Goal: Information Seeking & Learning: Learn about a topic

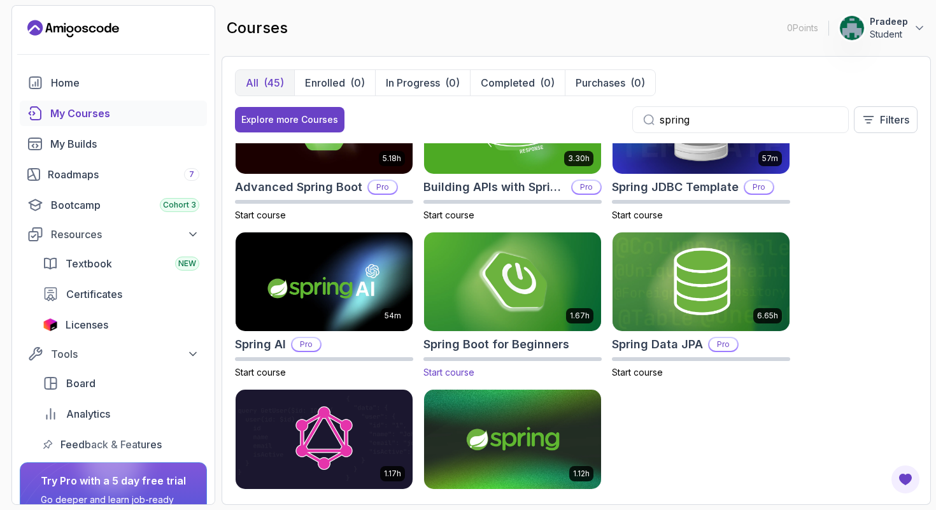
scroll to position [129, 0]
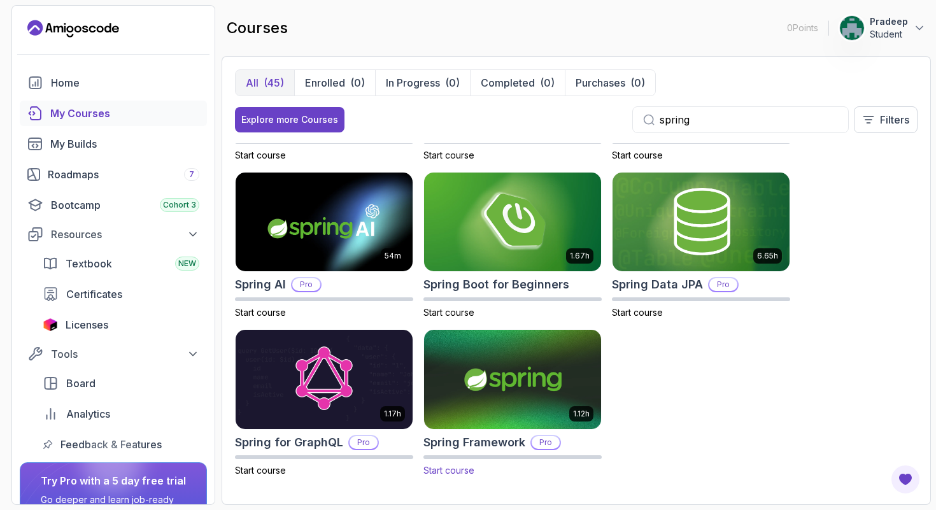
click at [514, 364] on img at bounding box center [513, 379] width 186 height 104
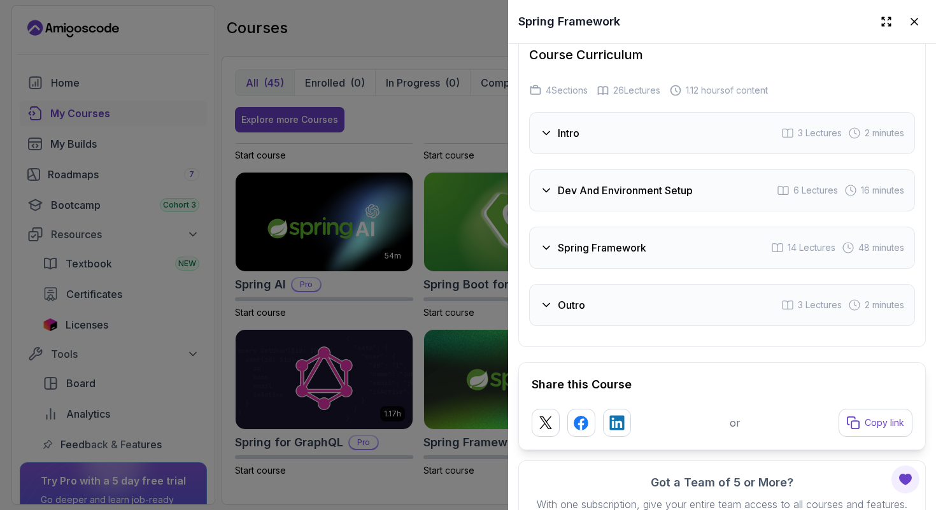
scroll to position [2002, 0]
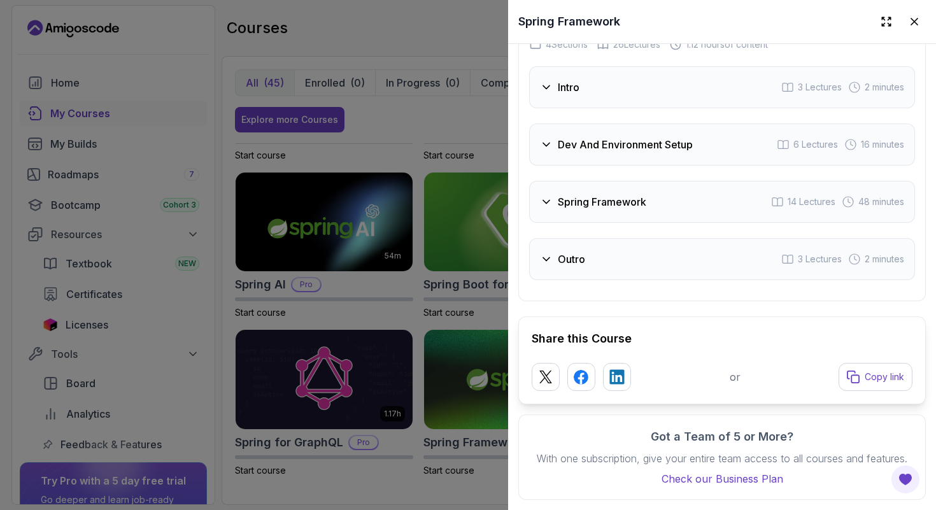
click at [601, 250] on div "Outro 3 Lectures 2 minutes" at bounding box center [722, 259] width 386 height 42
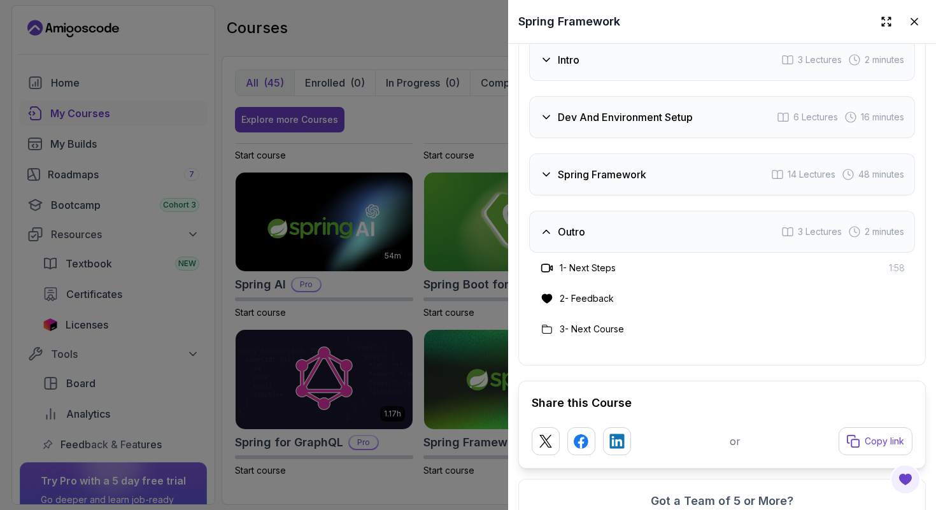
click at [602, 195] on div "Spring Framework 14 Lectures 48 minutes" at bounding box center [722, 174] width 386 height 42
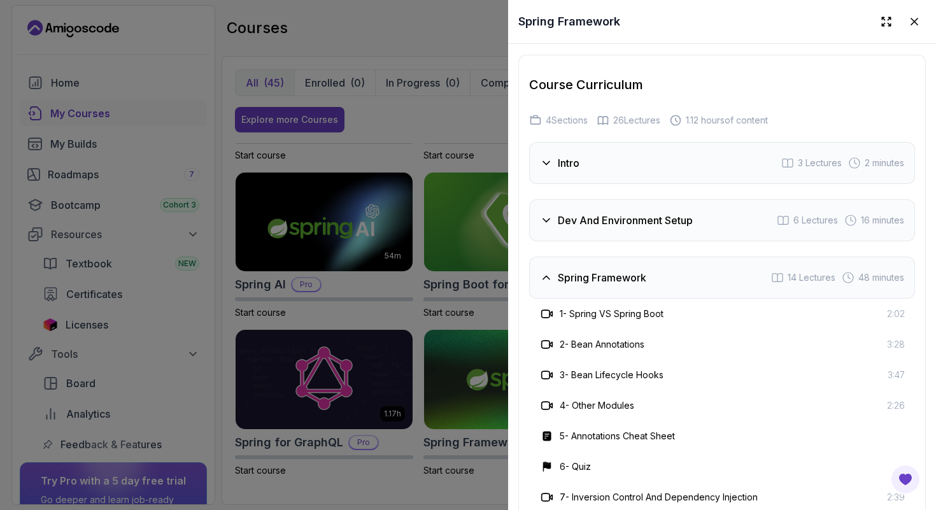
scroll to position [1876, 0]
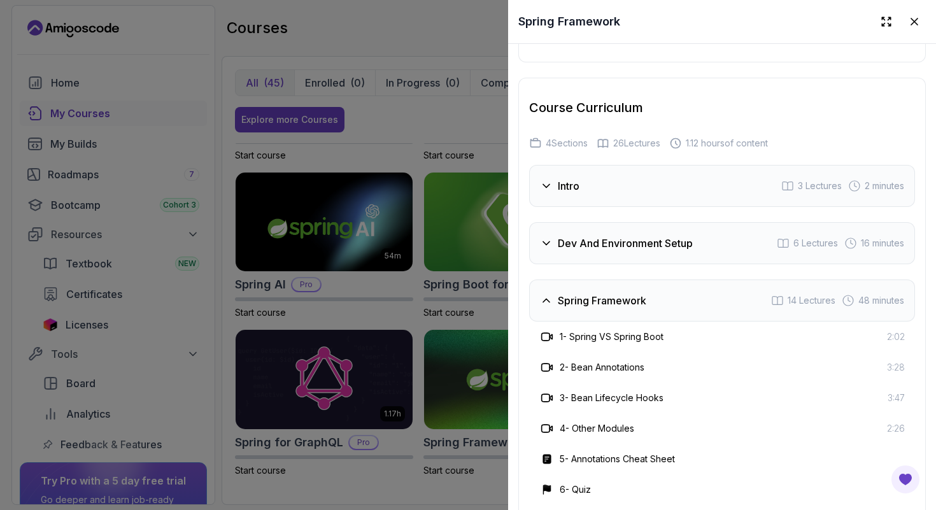
click at [590, 238] on div "Dev And Environment Setup 6 Lectures 16 minutes" at bounding box center [722, 243] width 386 height 42
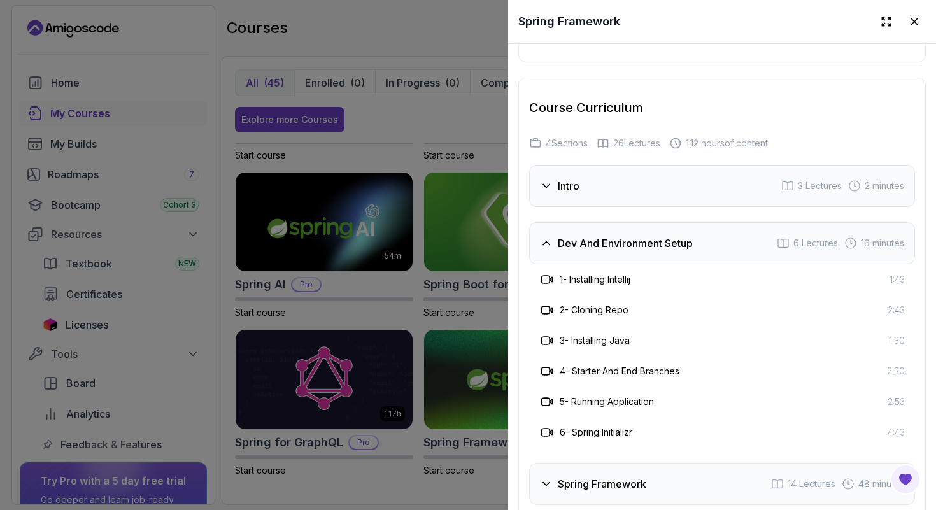
click at [590, 238] on div "Dev And Environment Setup 6 Lectures 16 minutes" at bounding box center [722, 243] width 386 height 42
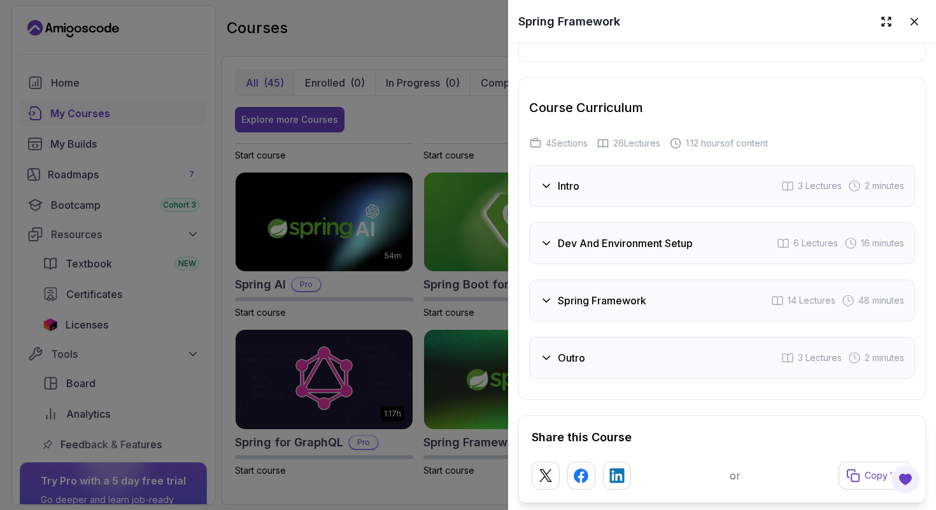
click at [590, 238] on div "Dev And Environment Setup 6 Lectures 16 minutes" at bounding box center [722, 243] width 386 height 42
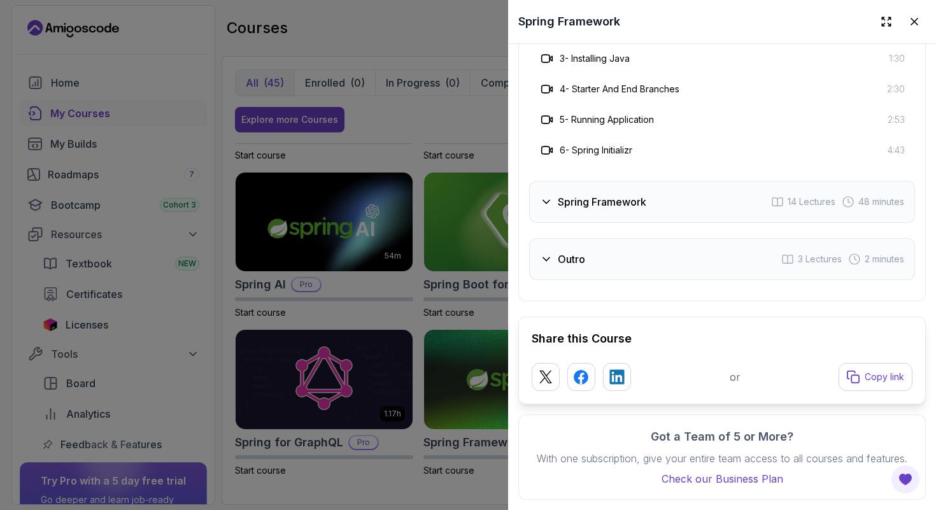
scroll to position [2175, 0]
click at [594, 215] on div "Spring Framework 14 Lectures 48 minutes" at bounding box center [722, 202] width 386 height 42
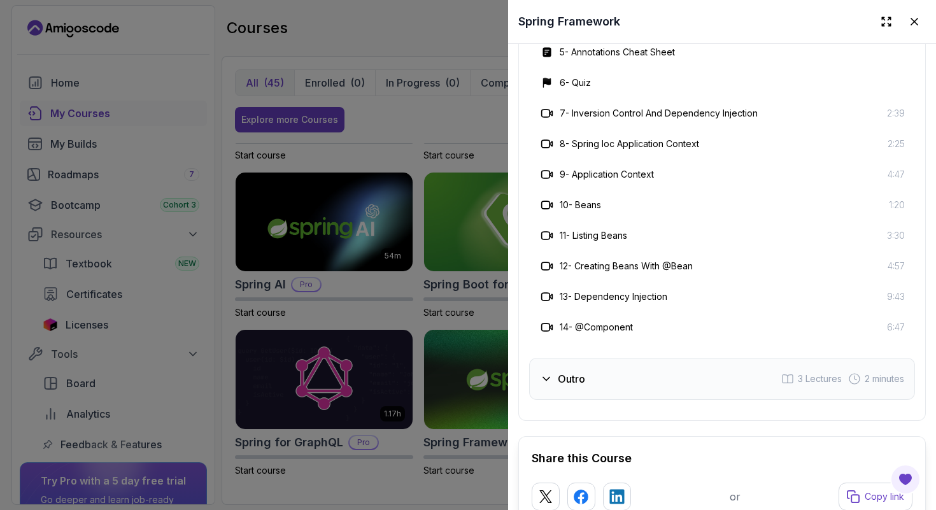
click at [623, 388] on div "Outro 3 Lectures 2 minutes" at bounding box center [722, 379] width 386 height 42
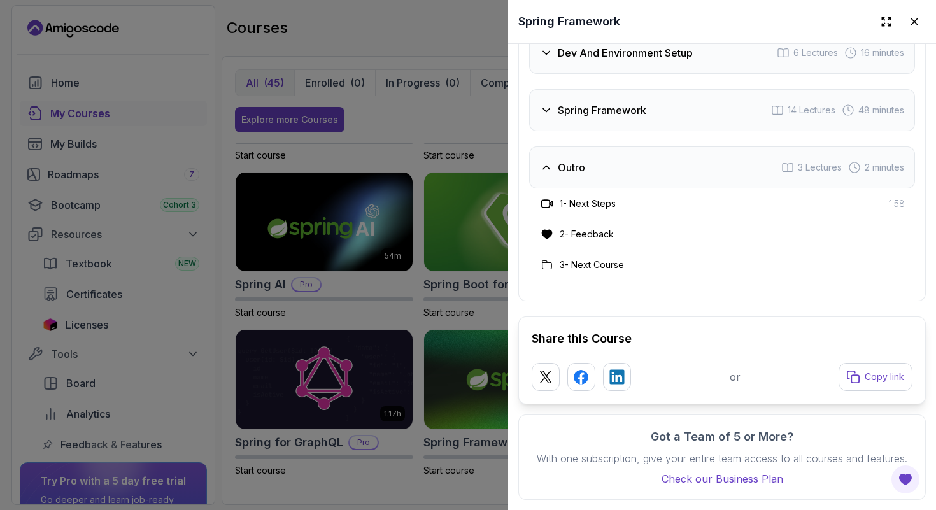
click at [464, 318] on div at bounding box center [468, 255] width 936 height 510
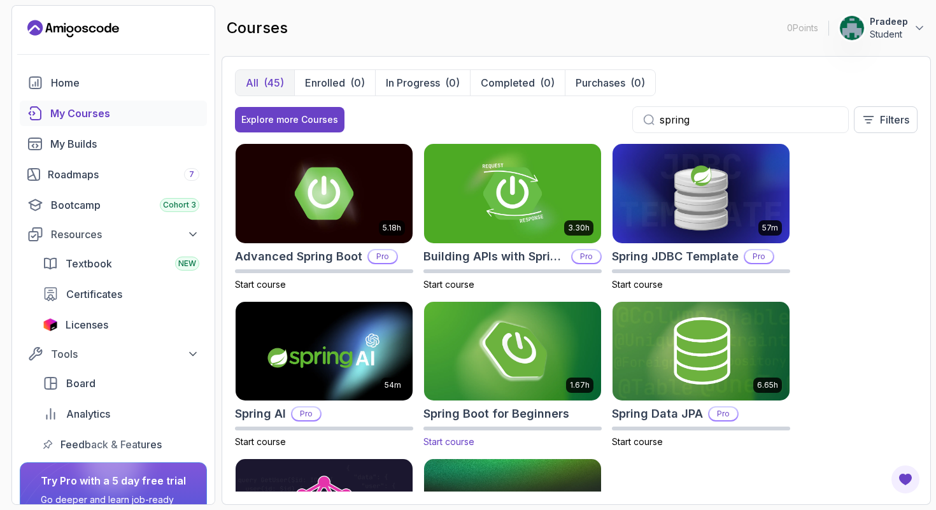
scroll to position [129, 0]
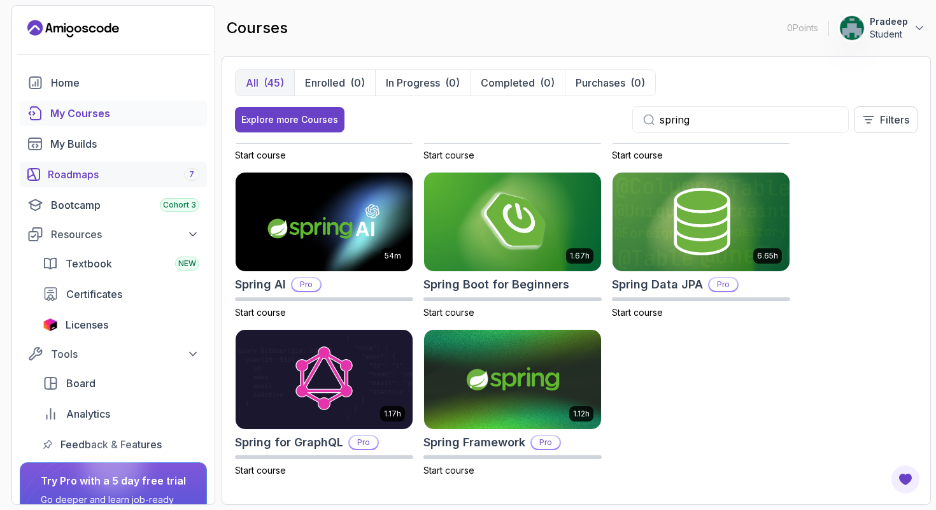
click at [84, 171] on div "Roadmaps 7" at bounding box center [124, 174] width 152 height 15
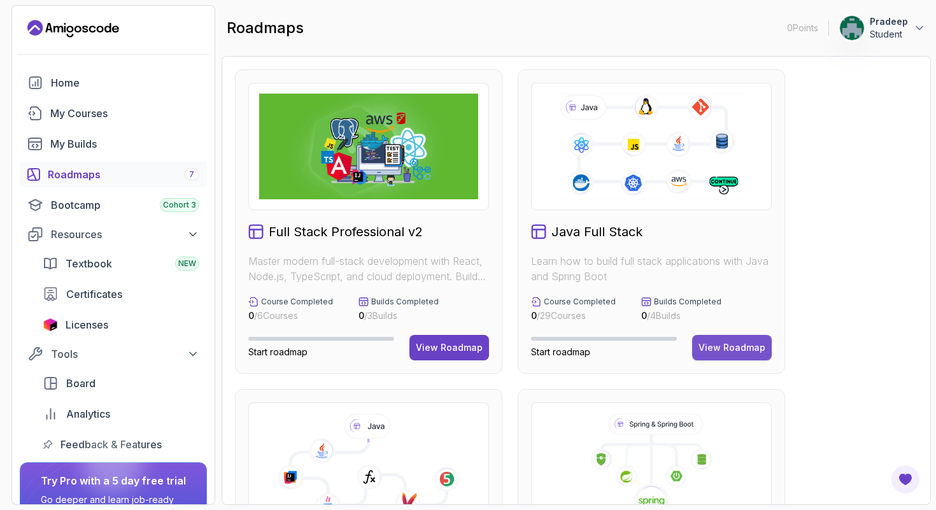
click at [725, 341] on div "View Roadmap" at bounding box center [731, 347] width 67 height 13
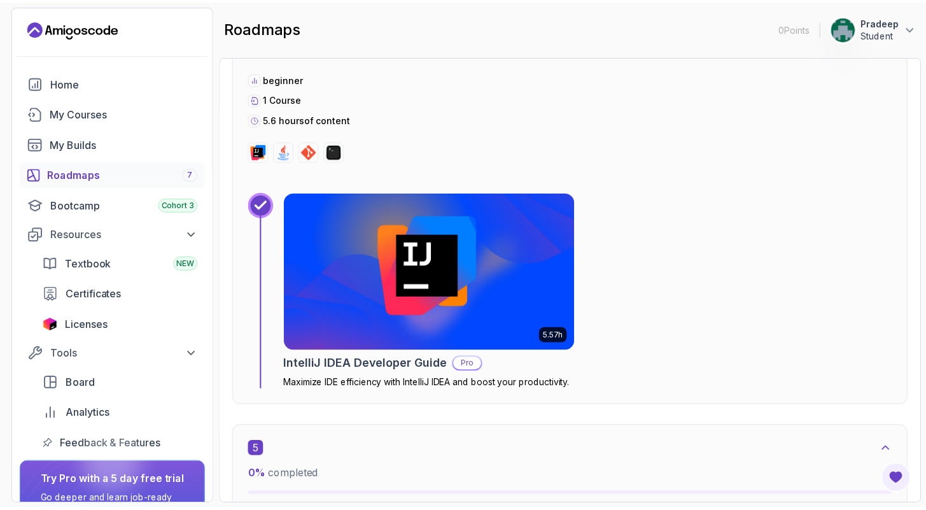
scroll to position [2201, 0]
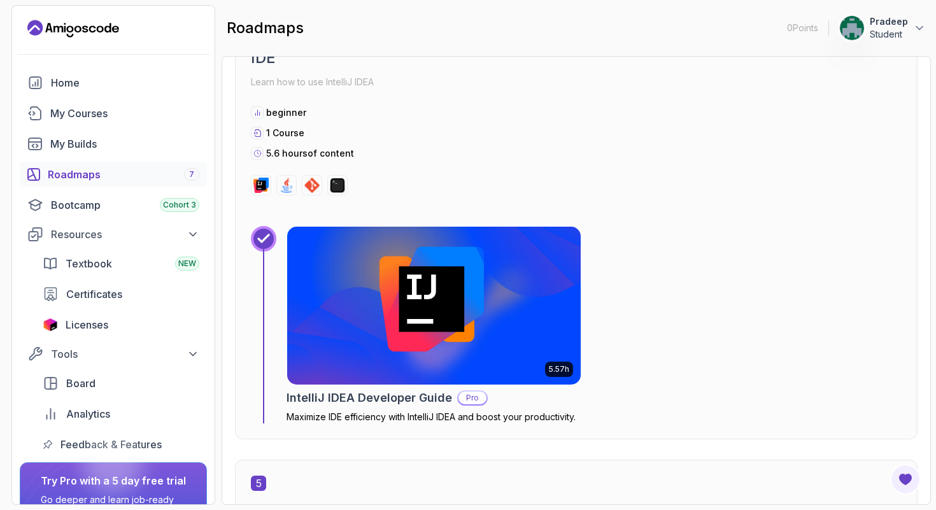
click at [416, 324] on img at bounding box center [434, 306] width 308 height 166
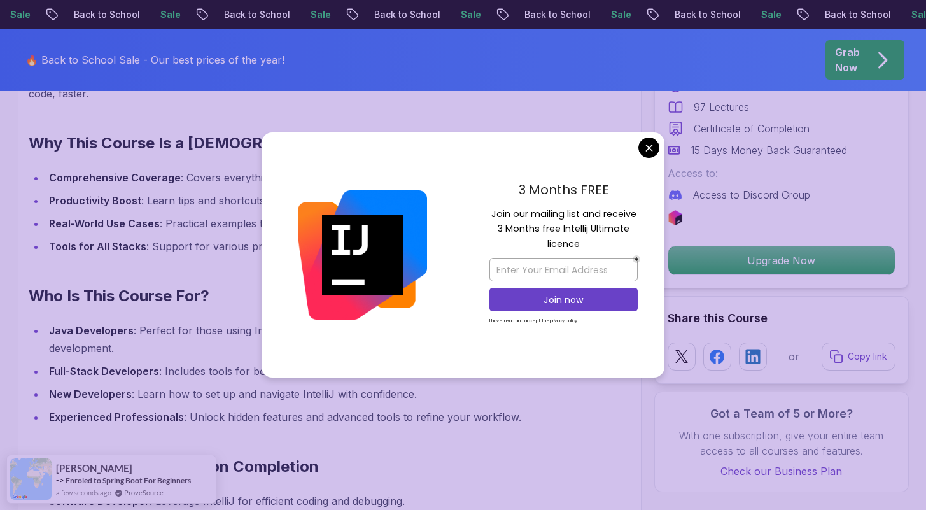
scroll to position [1155, 0]
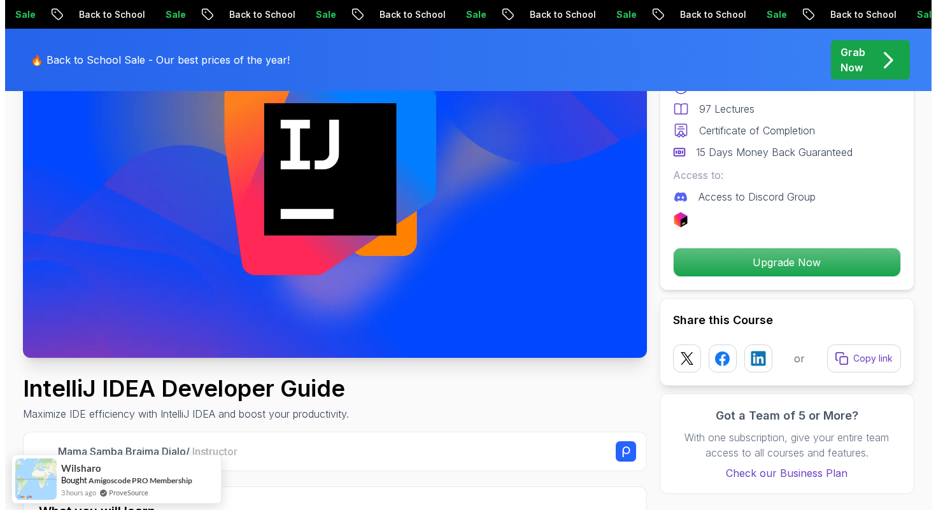
scroll to position [0, 0]
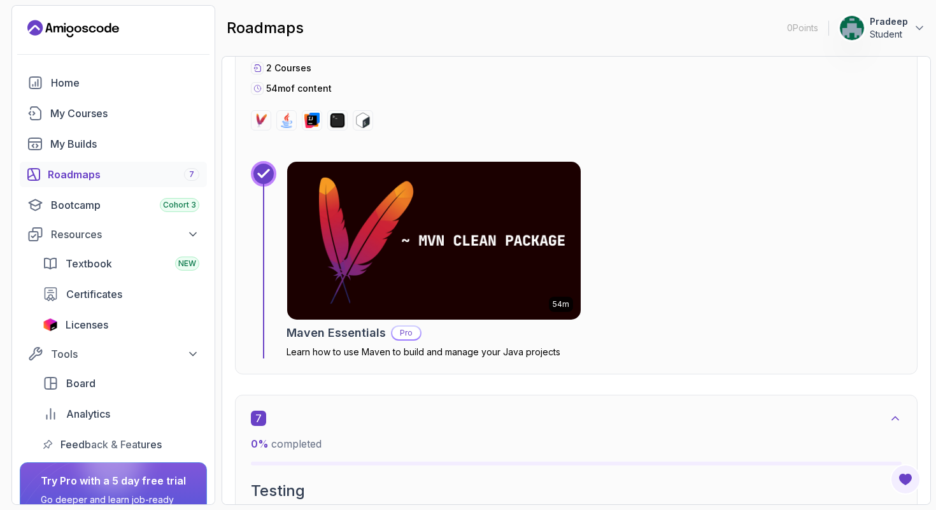
scroll to position [3287, 0]
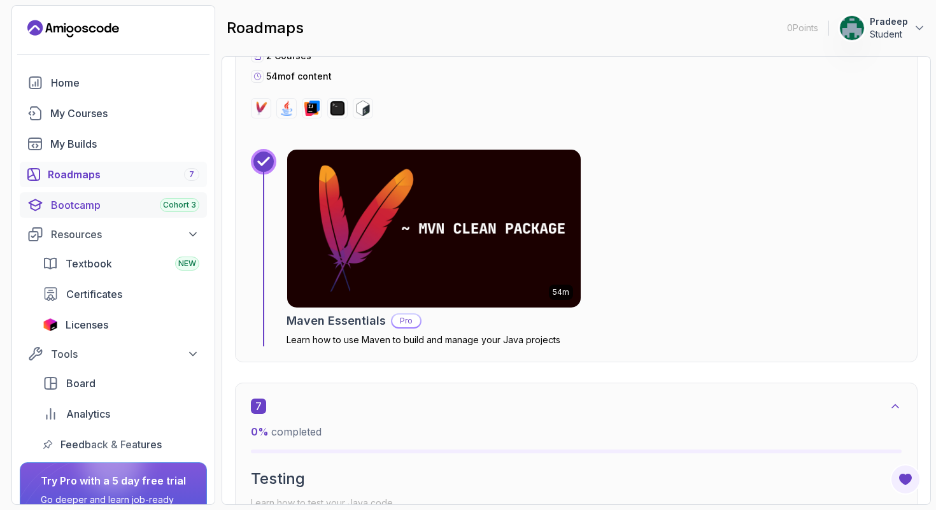
click at [112, 212] on div "Bootcamp Cohort 3" at bounding box center [125, 204] width 148 height 15
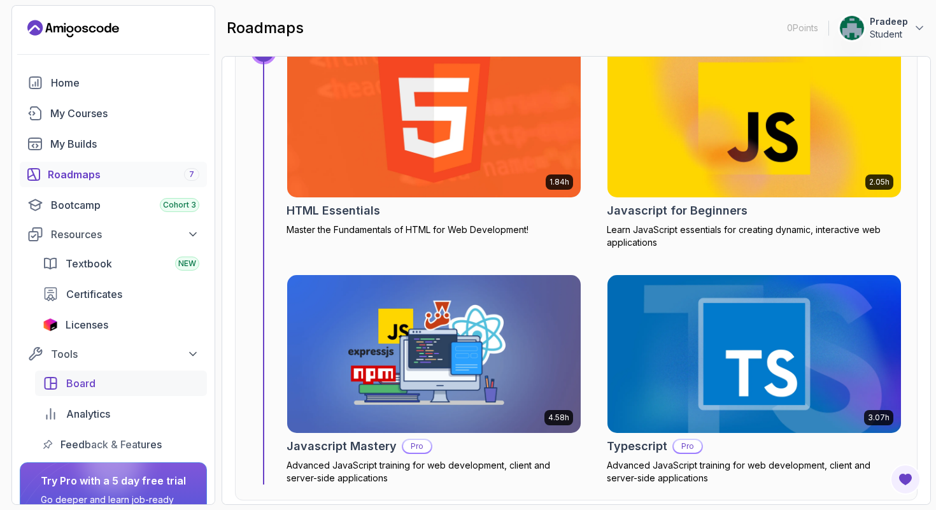
scroll to position [97, 0]
